Goal: Task Accomplishment & Management: Use online tool/utility

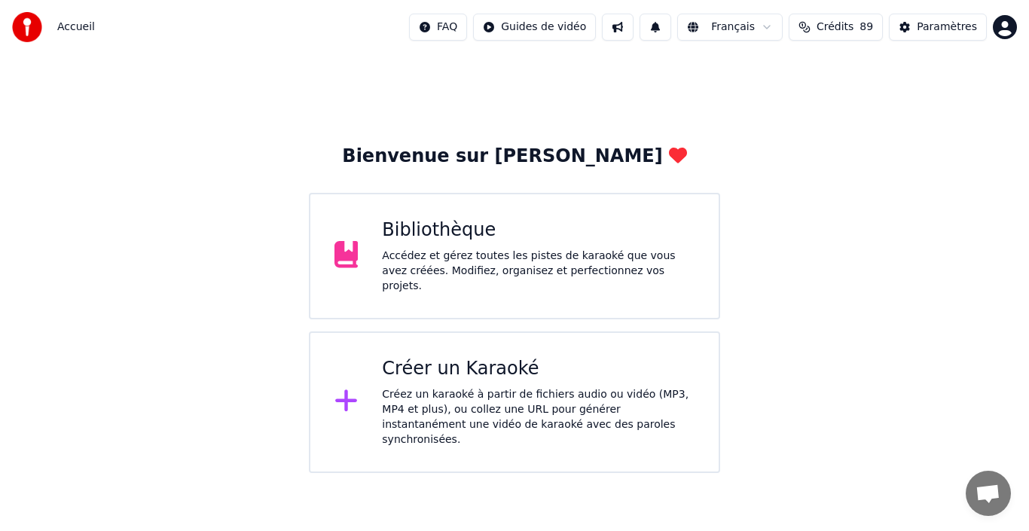
click at [859, 362] on div "Bienvenue sur Youka Bibliothèque Accédez et gérez toutes les pistes de karaoké …" at bounding box center [514, 263] width 1029 height 419
click at [500, 369] on div "Créer un Karaoké" at bounding box center [538, 369] width 313 height 24
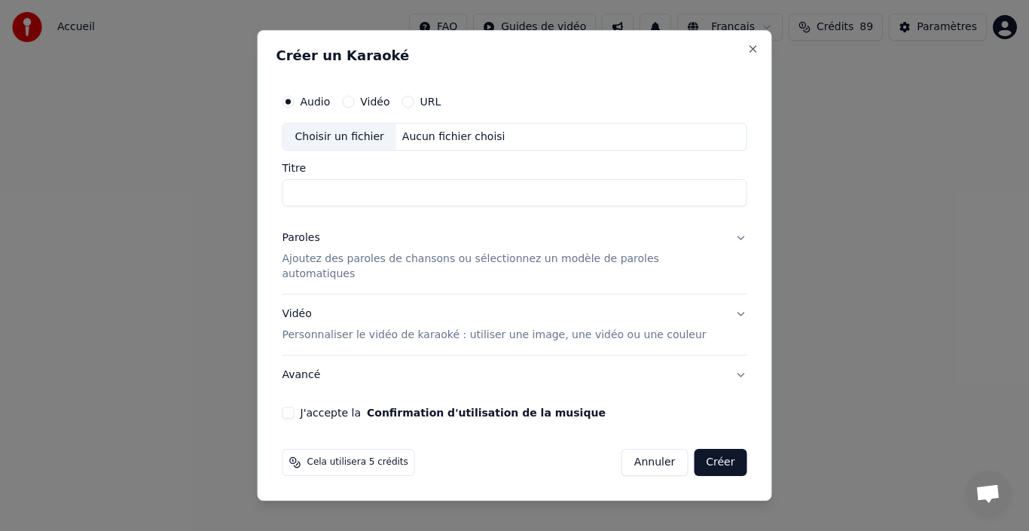
click at [686, 267] on p "Ajoutez des paroles de chansons ou sélectionnez un modèle de paroles automatiqu…" at bounding box center [503, 267] width 441 height 30
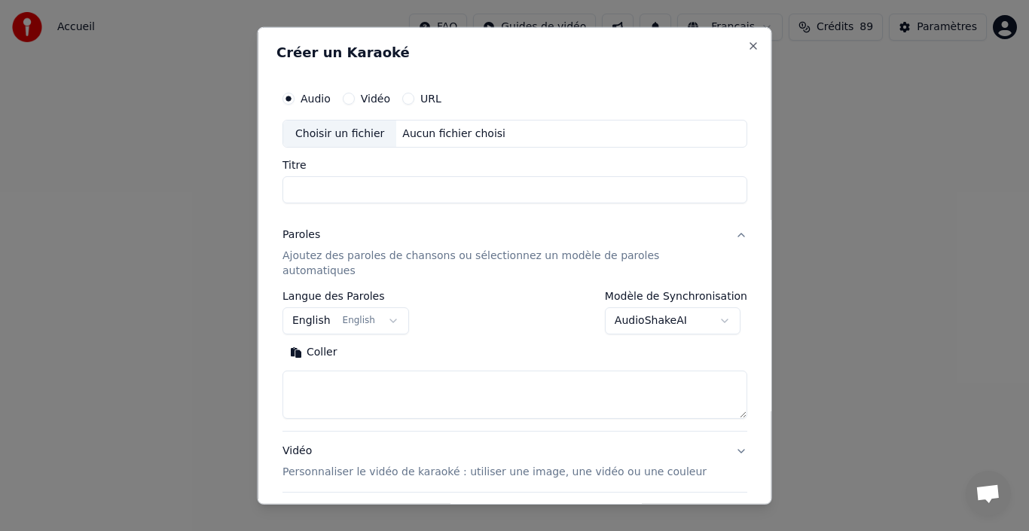
click at [359, 383] on textarea at bounding box center [515, 395] width 465 height 48
paste textarea "**********"
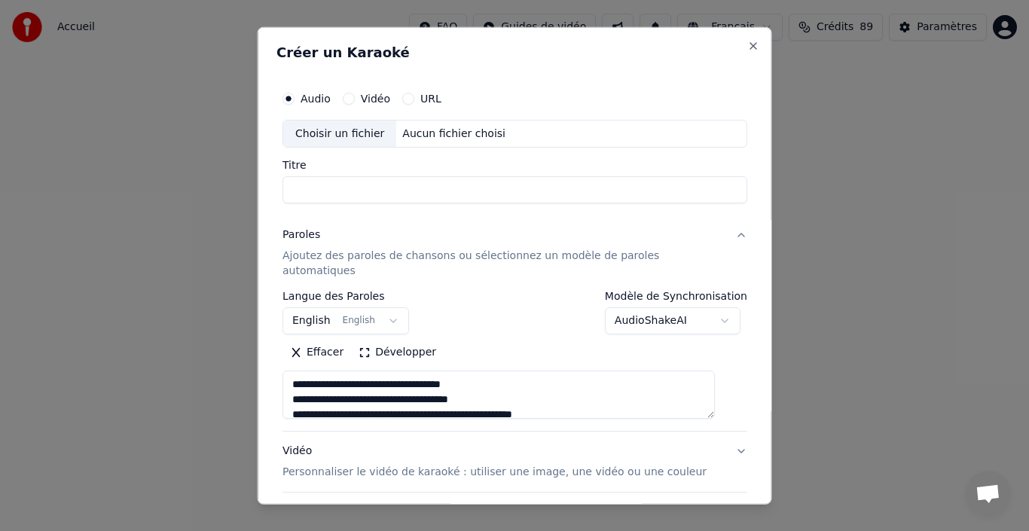
scroll to position [471, 0]
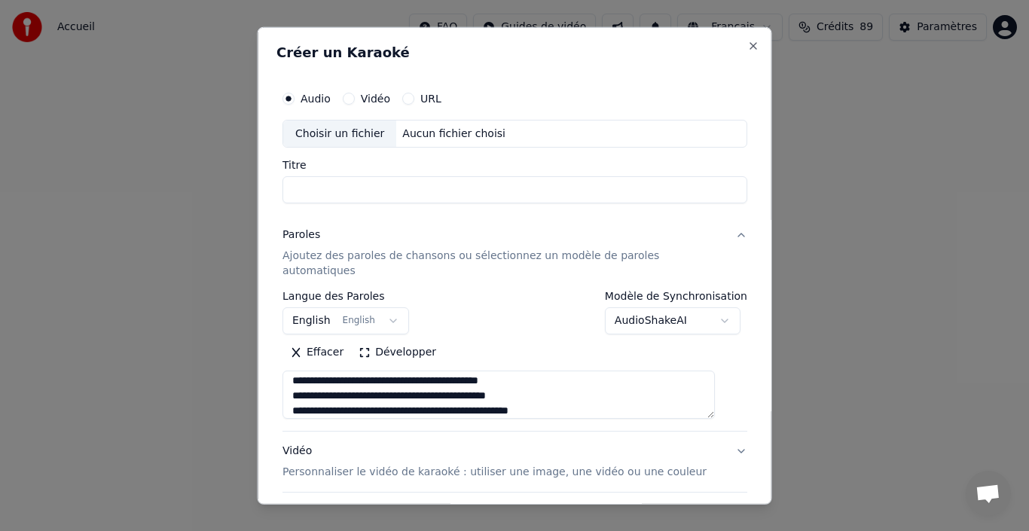
type textarea "**********"
click at [333, 307] on button "English English" at bounding box center [346, 320] width 127 height 27
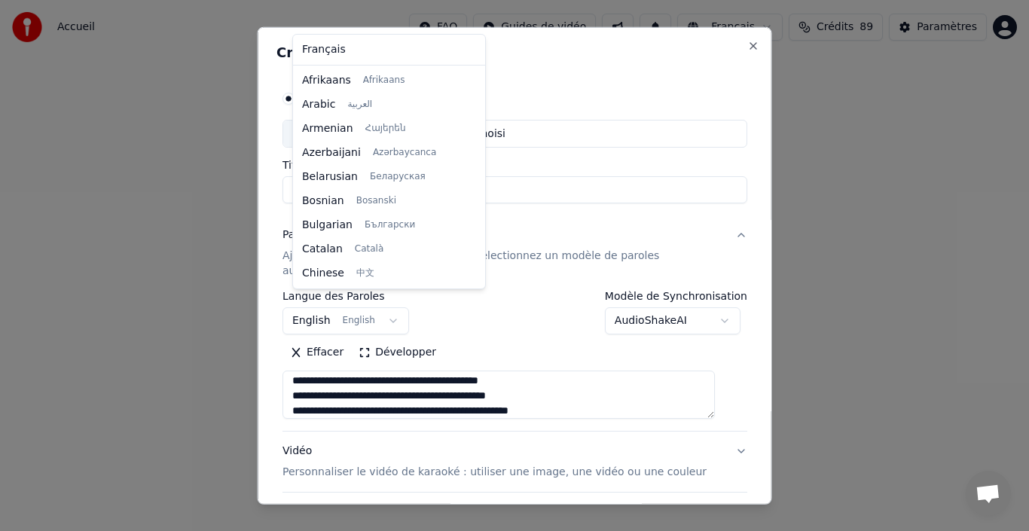
scroll to position [121, 0]
select select "**"
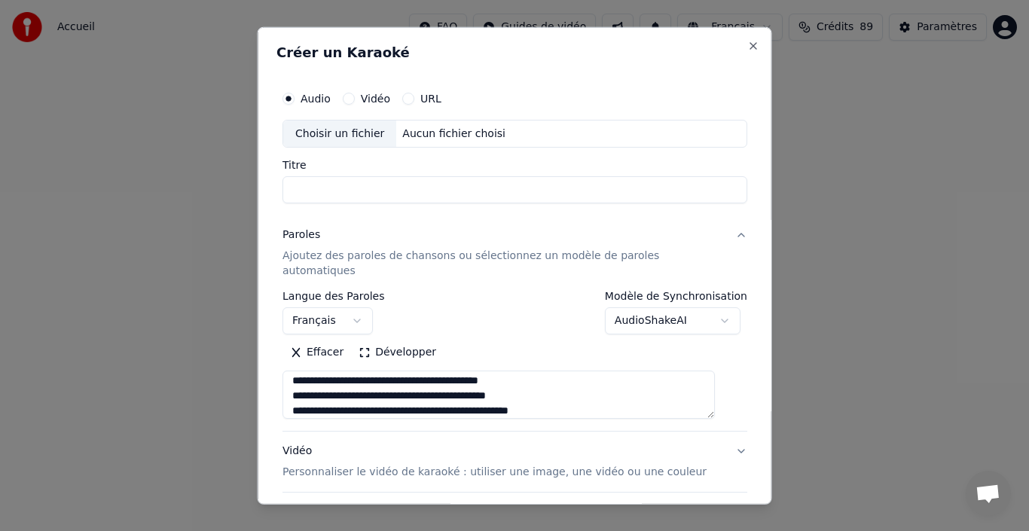
click at [434, 135] on div "Aucun fichier choisi" at bounding box center [453, 133] width 115 height 15
type input "**********"
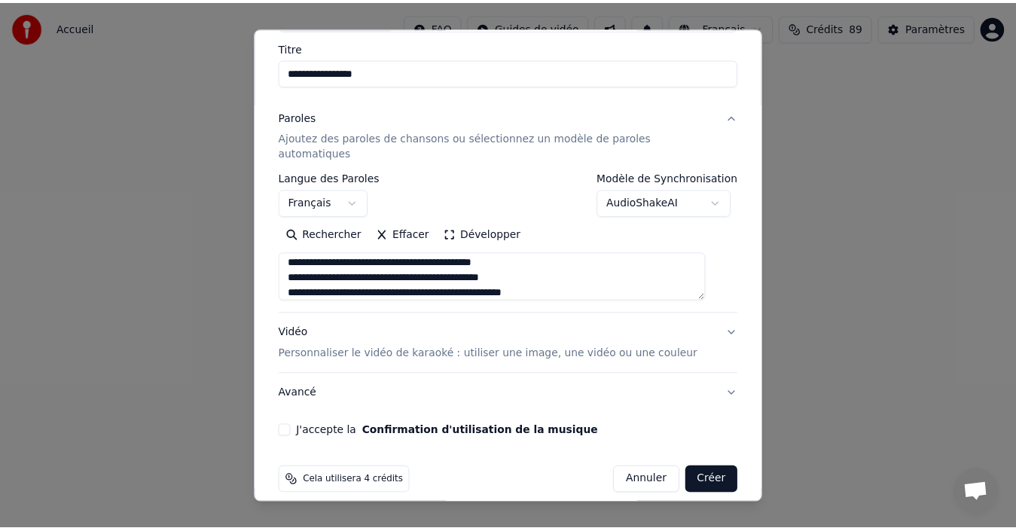
scroll to position [118, 0]
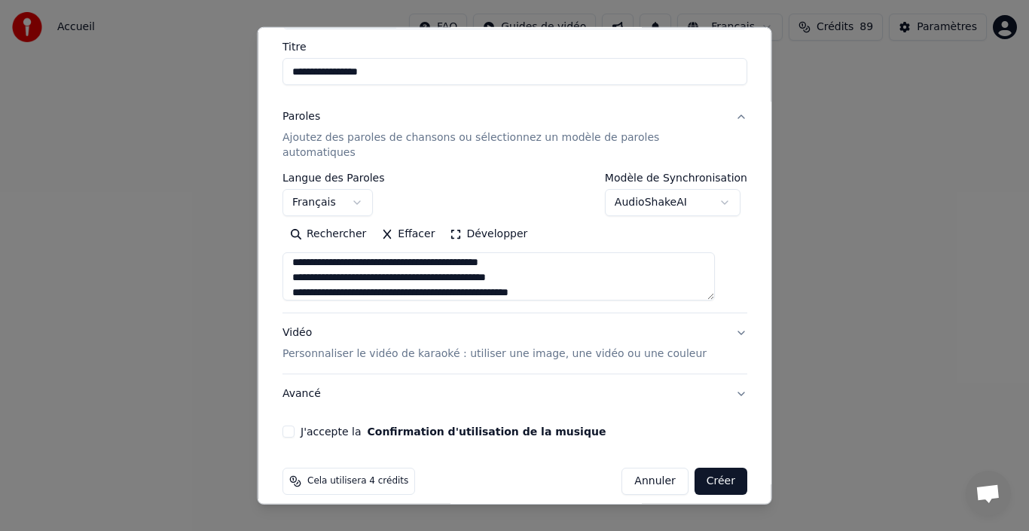
click at [295, 426] on button "J'accepte la Confirmation d'utilisation de la musique" at bounding box center [289, 432] width 12 height 12
click at [697, 468] on button "Créer" at bounding box center [720, 481] width 53 height 27
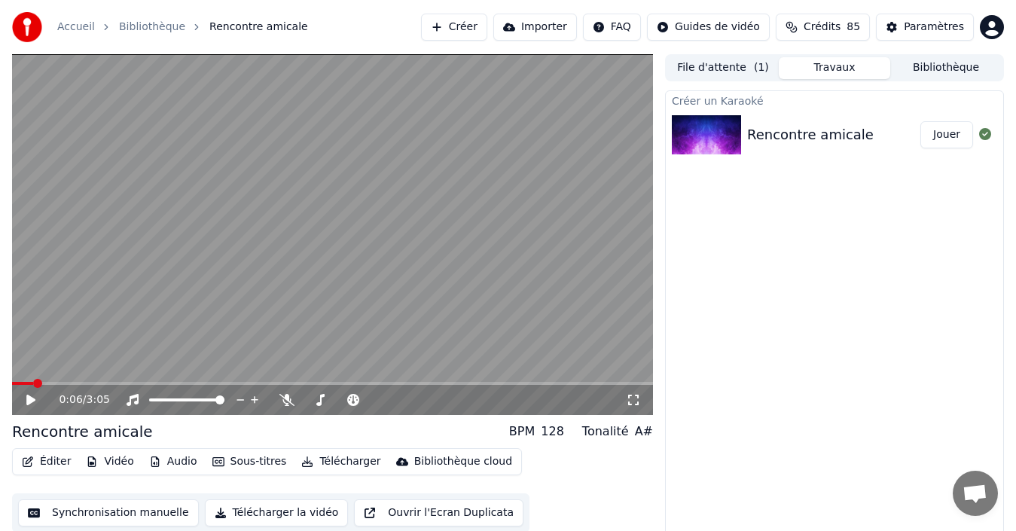
scroll to position [11, 0]
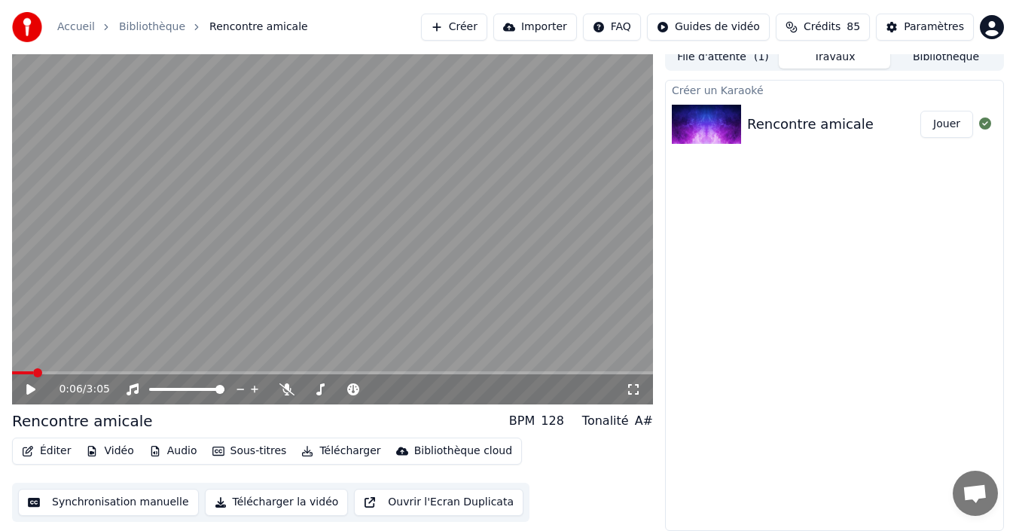
click at [26, 393] on icon at bounding box center [41, 390] width 35 height 12
click at [179, 454] on button "Audio" at bounding box center [173, 451] width 60 height 21
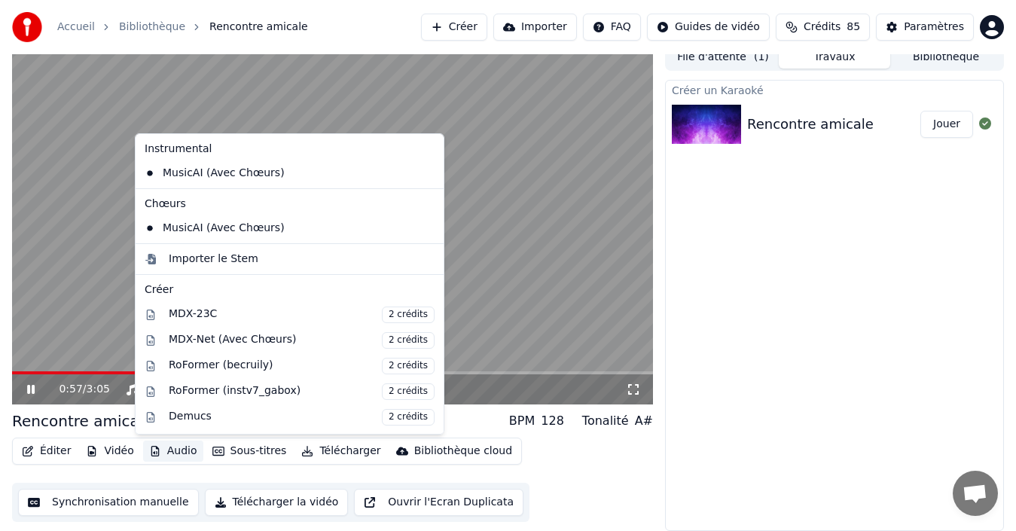
click at [778, 283] on div "Créer un Karaoké Rencontre amicale [PERSON_NAME]" at bounding box center [834, 305] width 339 height 451
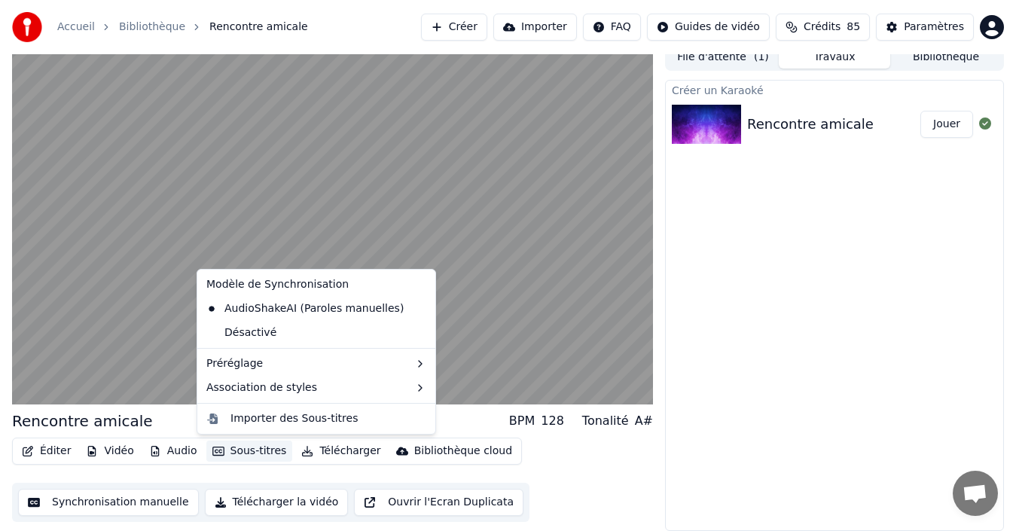
click at [255, 448] on button "Sous-titres" at bounding box center [249, 451] width 87 height 21
click at [276, 301] on div "AudioShakeAI (Paroles manuelles)" at bounding box center [304, 309] width 209 height 24
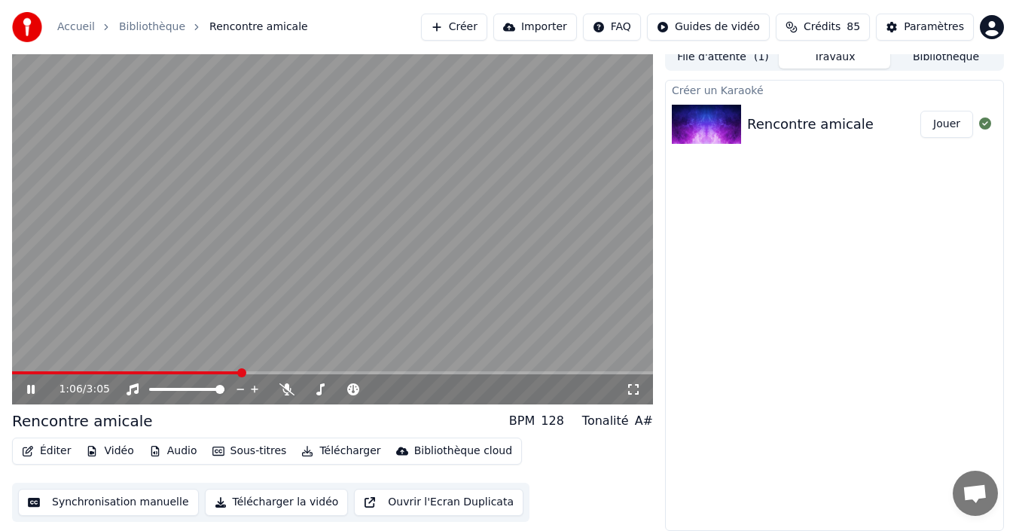
click at [175, 447] on button "Audio" at bounding box center [173, 451] width 60 height 21
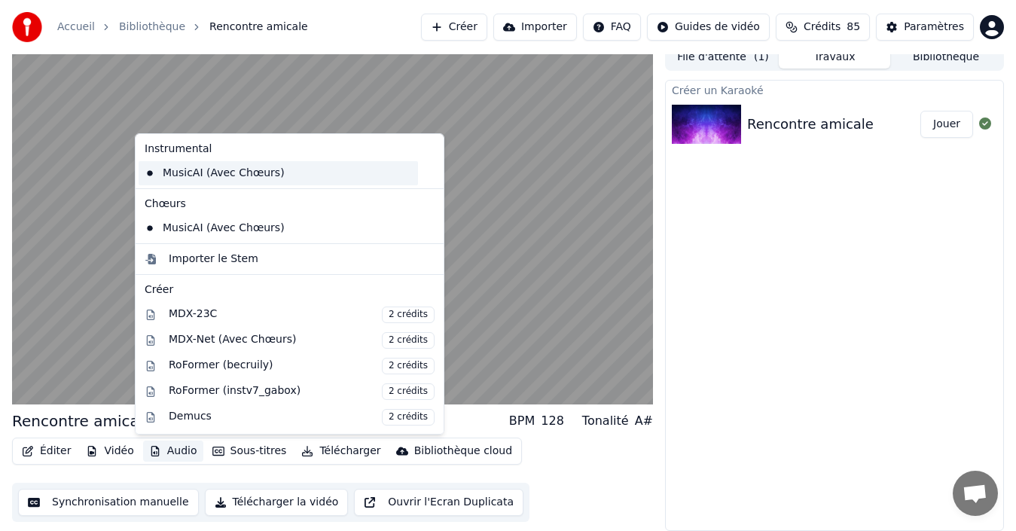
click at [258, 173] on div "MusicAI (Avec Chœurs)" at bounding box center [279, 173] width 280 height 24
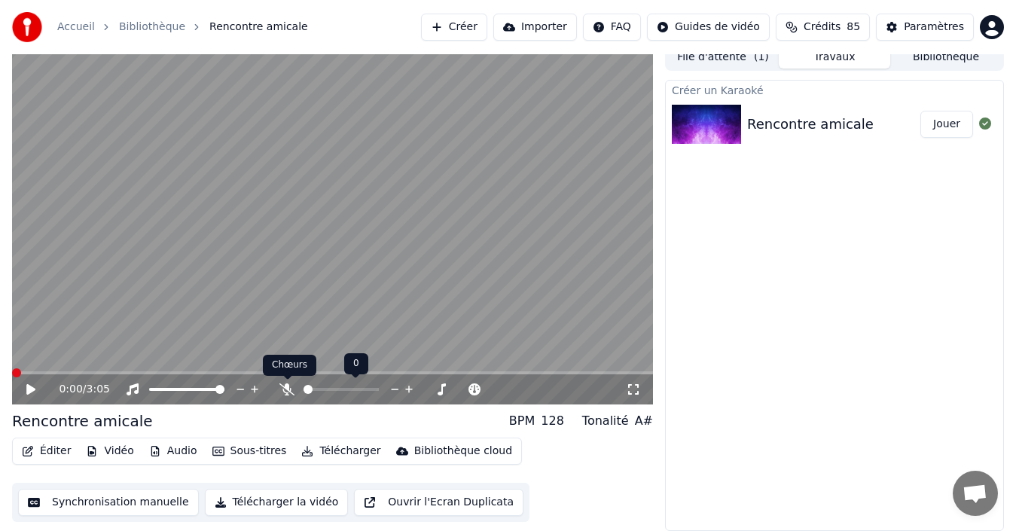
click at [285, 388] on icon at bounding box center [287, 390] width 15 height 12
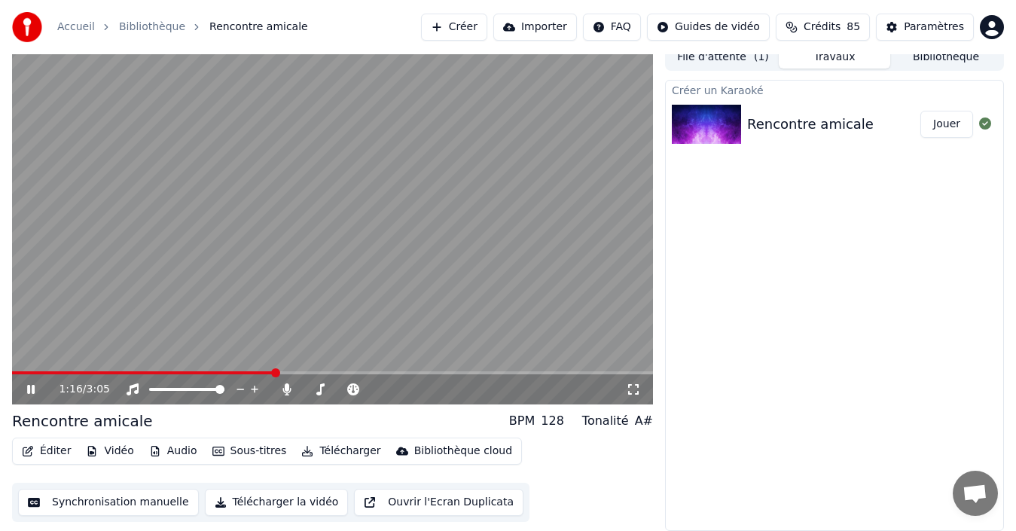
click at [231, 450] on button "Sous-titres" at bounding box center [249, 451] width 87 height 21
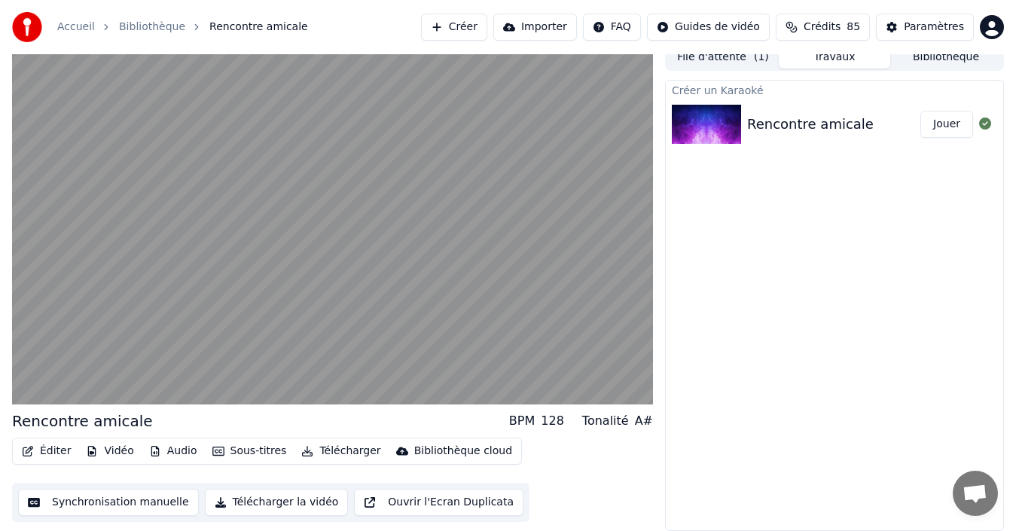
click at [775, 310] on div "Créer un Karaoké Rencontre amicale [PERSON_NAME]" at bounding box center [834, 305] width 339 height 451
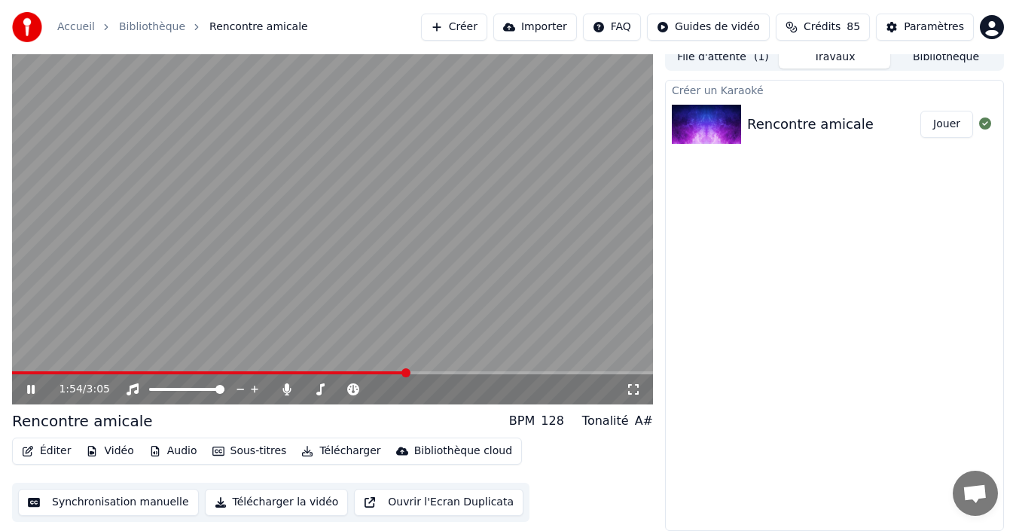
click at [32, 390] on icon at bounding box center [41, 390] width 35 height 12
